Goal: Information Seeking & Learning: Understand process/instructions

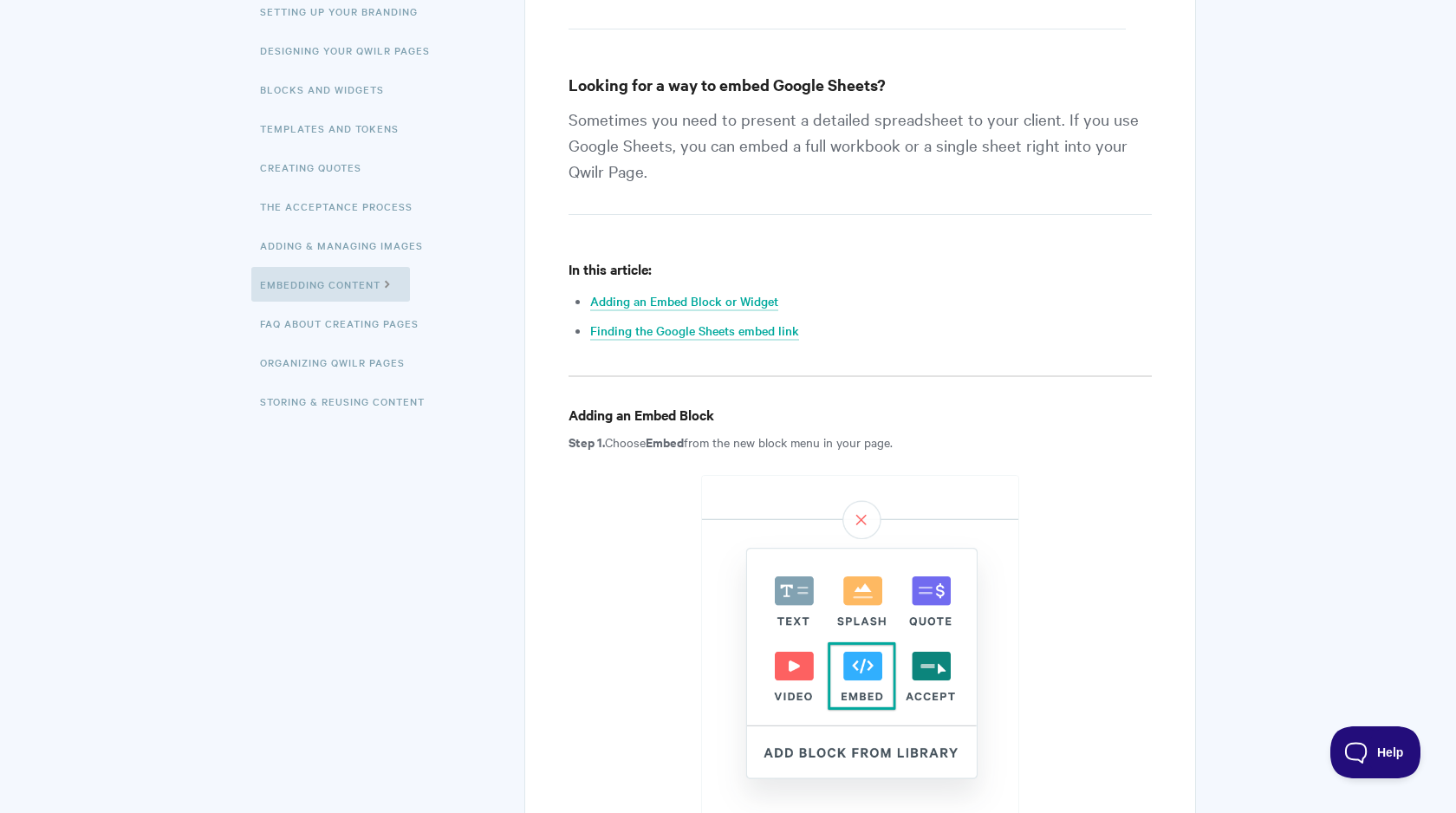
scroll to position [261, 0]
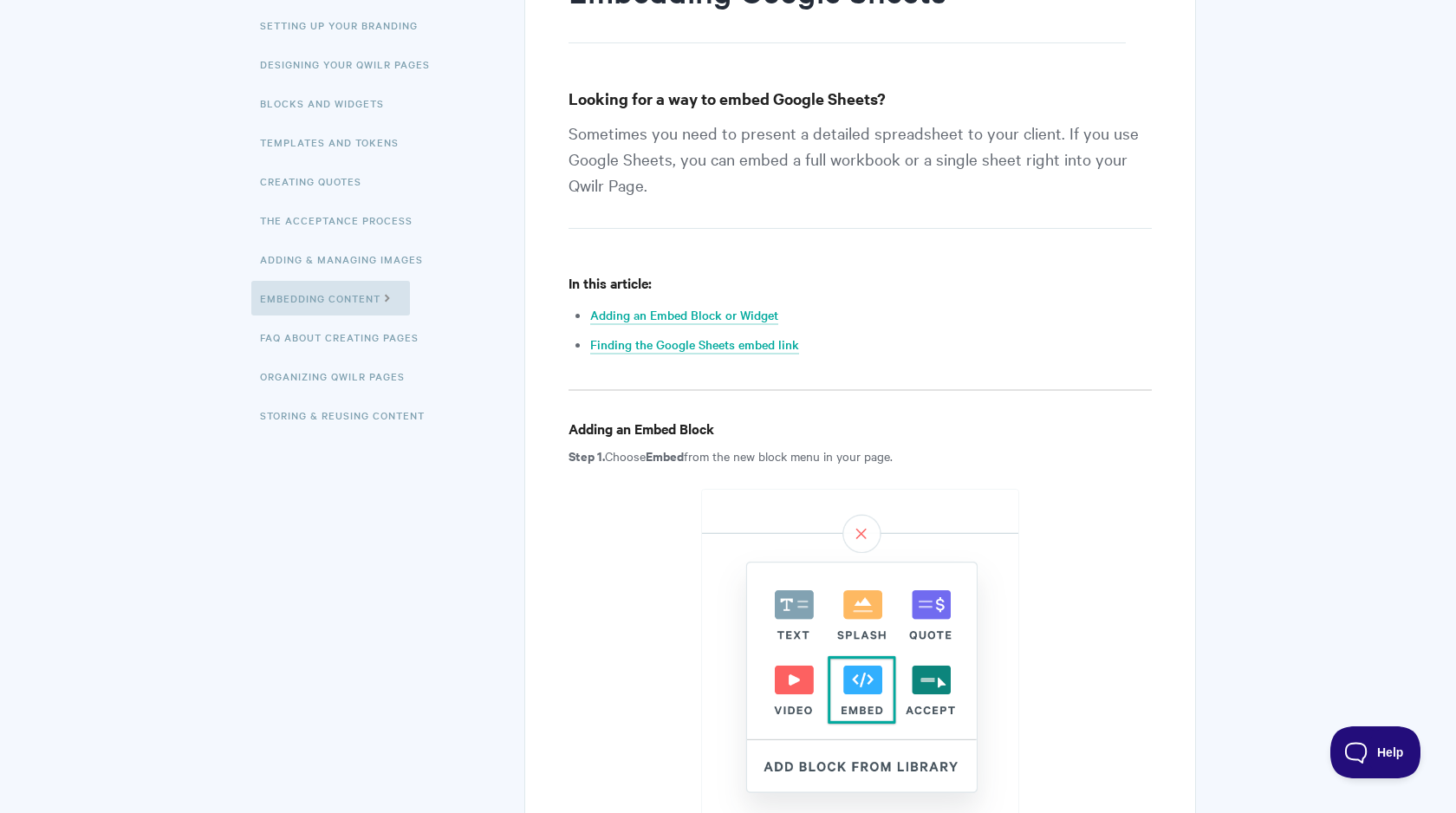
click at [900, 124] on p "Sometimes you need to present a detailed spreadsheet to your client. If you use…" at bounding box center [860, 174] width 583 height 109
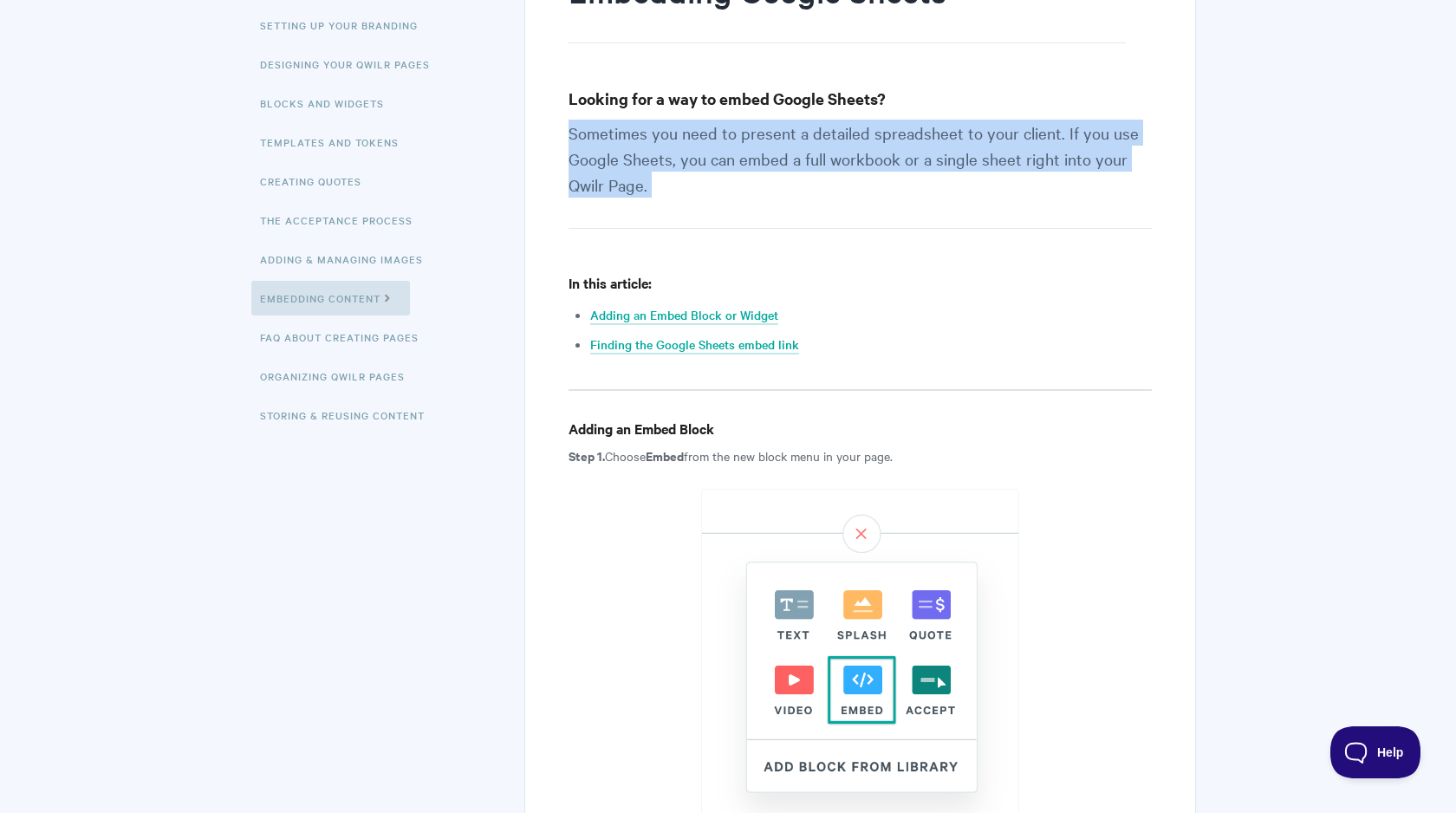
click at [900, 124] on p "Sometimes you need to present a detailed spreadsheet to your client. If you use…" at bounding box center [860, 174] width 583 height 109
click at [895, 126] on p "Sometimes you need to present a detailed spreadsheet to your client. If you use…" at bounding box center [860, 174] width 583 height 109
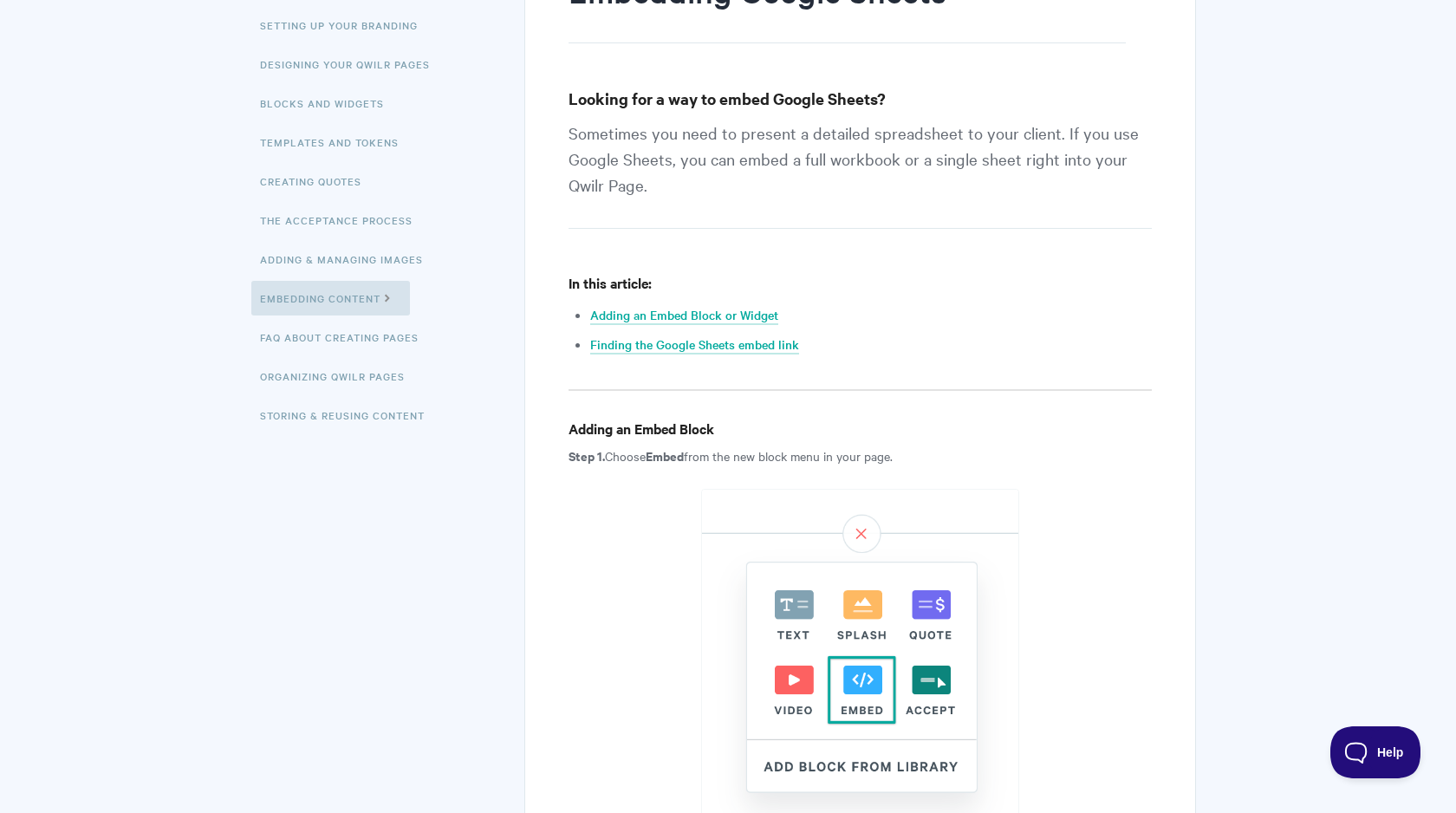
click at [896, 143] on p "Sometimes you need to present a detailed spreadsheet to your client. If you use…" at bounding box center [860, 174] width 583 height 109
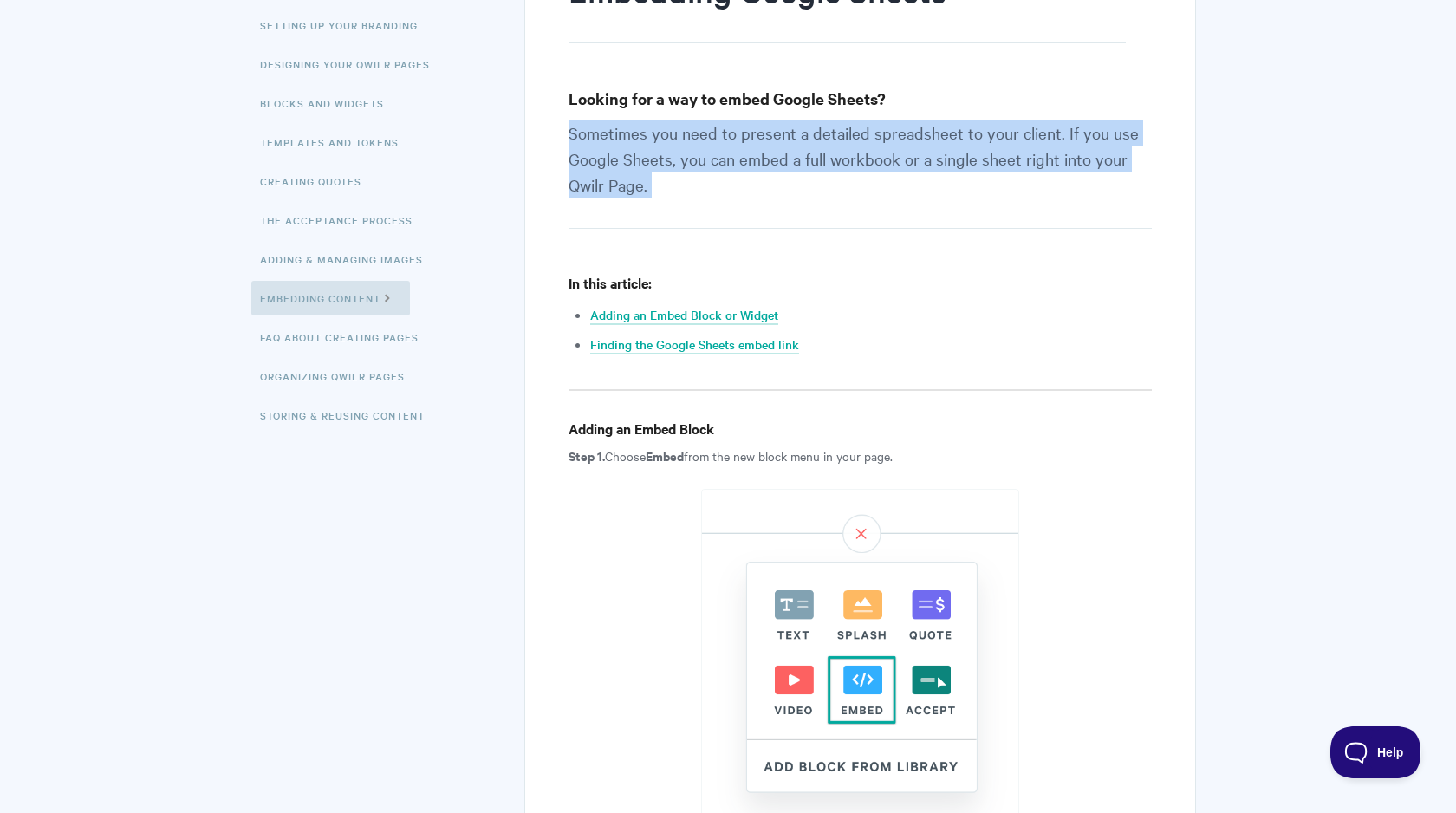
click at [885, 98] on div at bounding box center [885, 98] width 0 height 0
click at [899, 136] on p "Sometimes you need to present a detailed spreadsheet to your client. If you use…" at bounding box center [860, 174] width 583 height 109
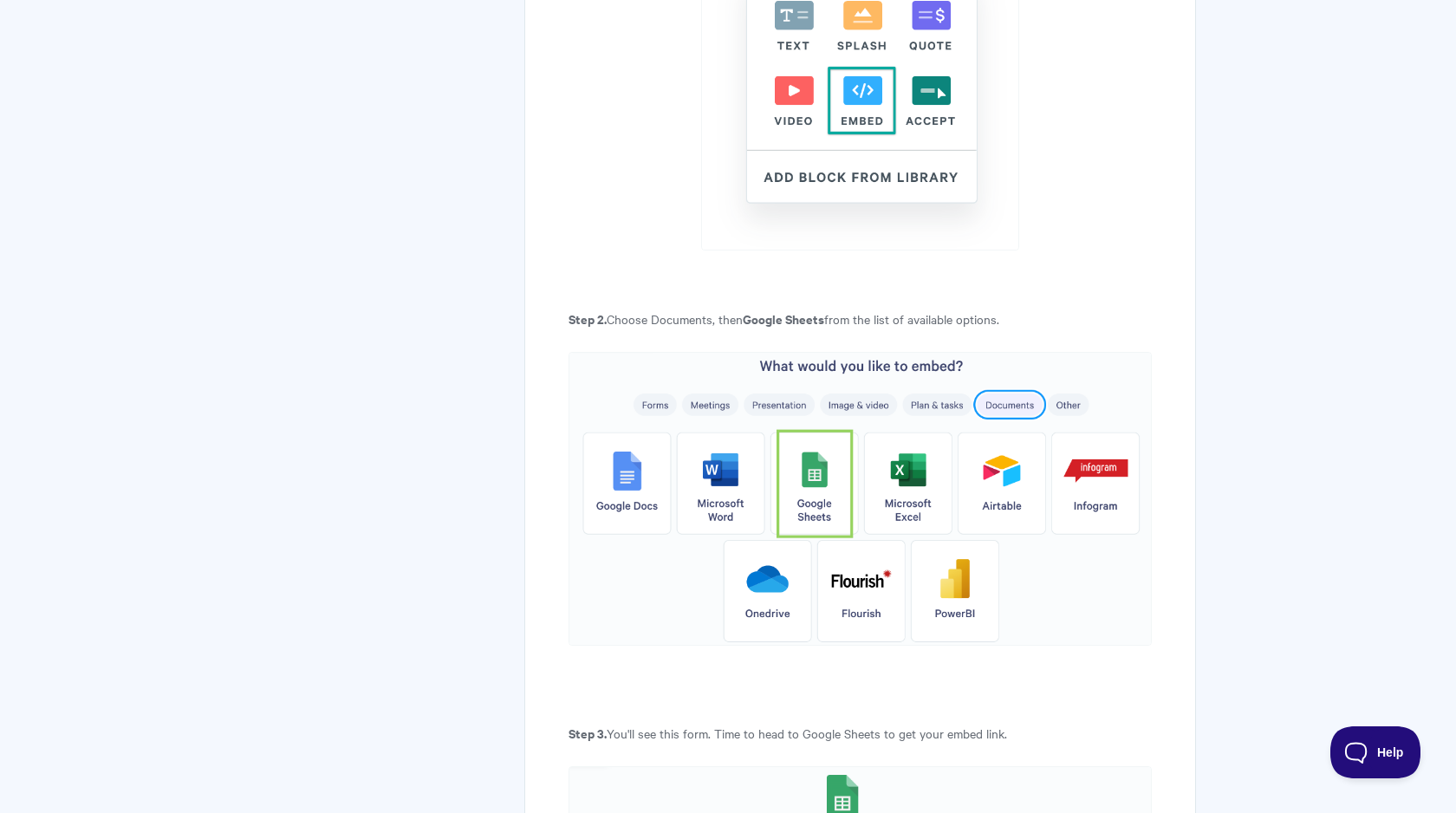
scroll to position [0, 0]
